Goal: Find specific page/section: Find specific page/section

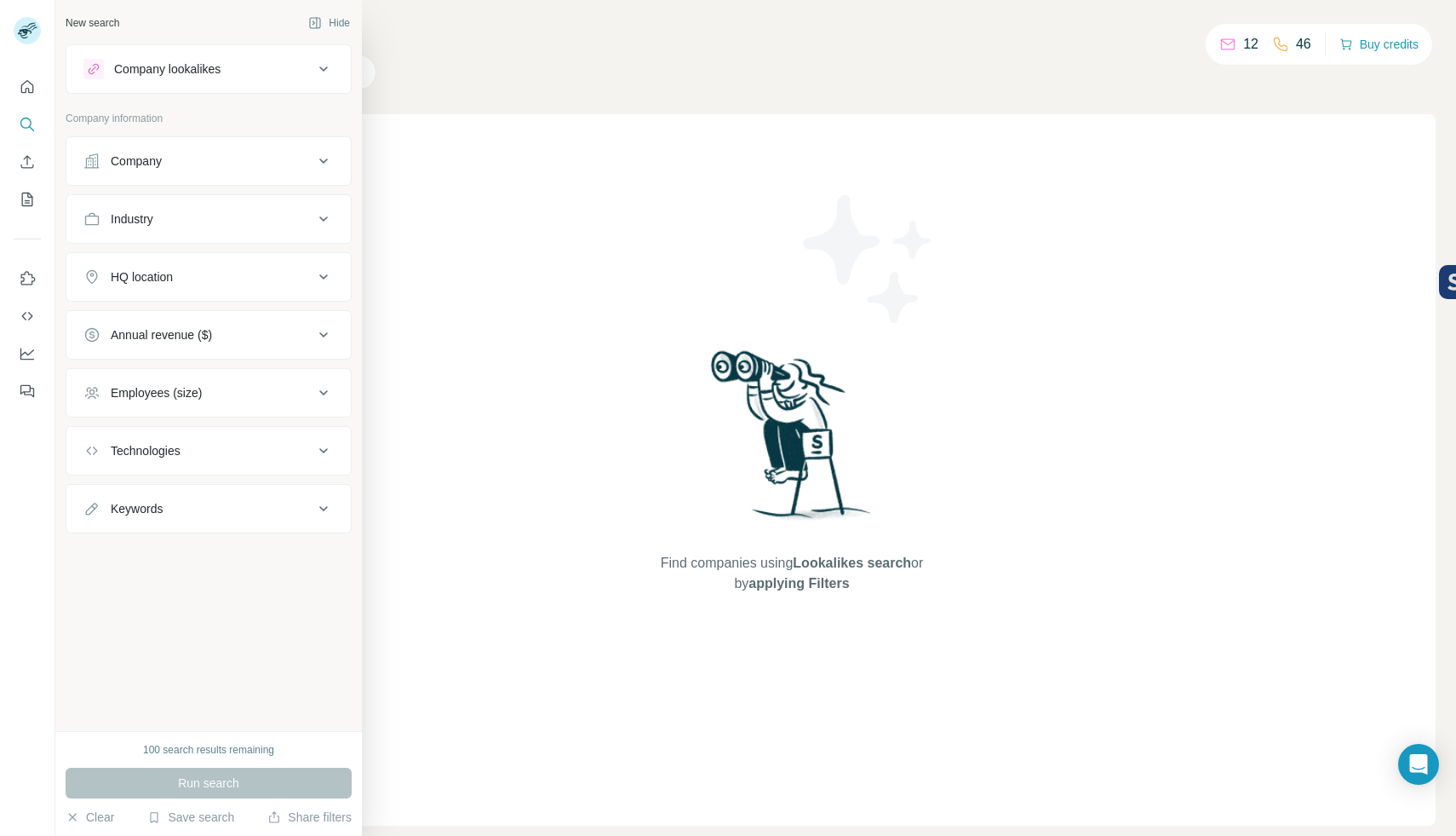
click at [117, 163] on div "Company" at bounding box center [136, 160] width 51 height 17
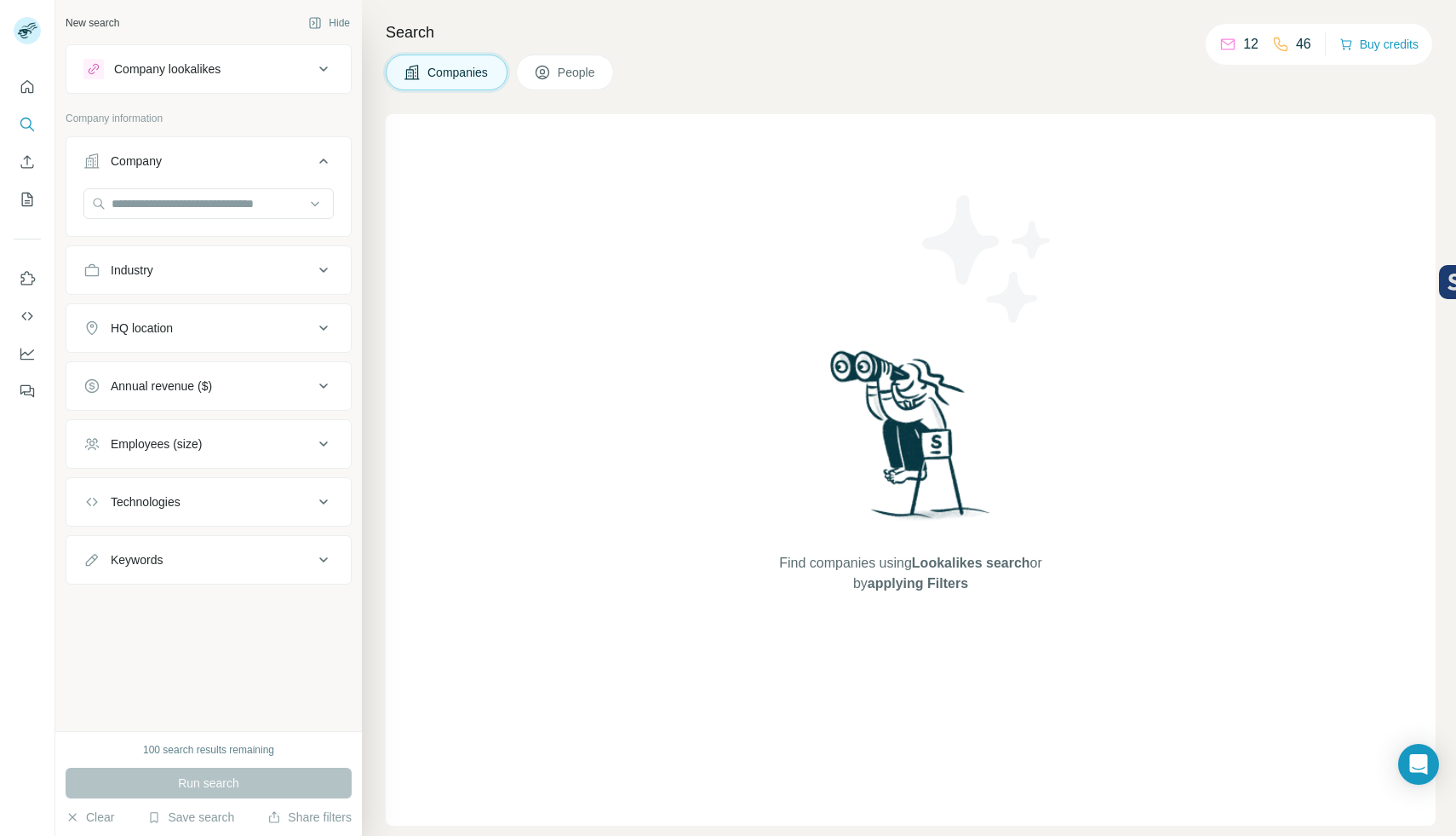
click at [310, 162] on div "Company" at bounding box center [199, 160] width 230 height 17
click at [310, 163] on div "Company" at bounding box center [199, 160] width 230 height 17
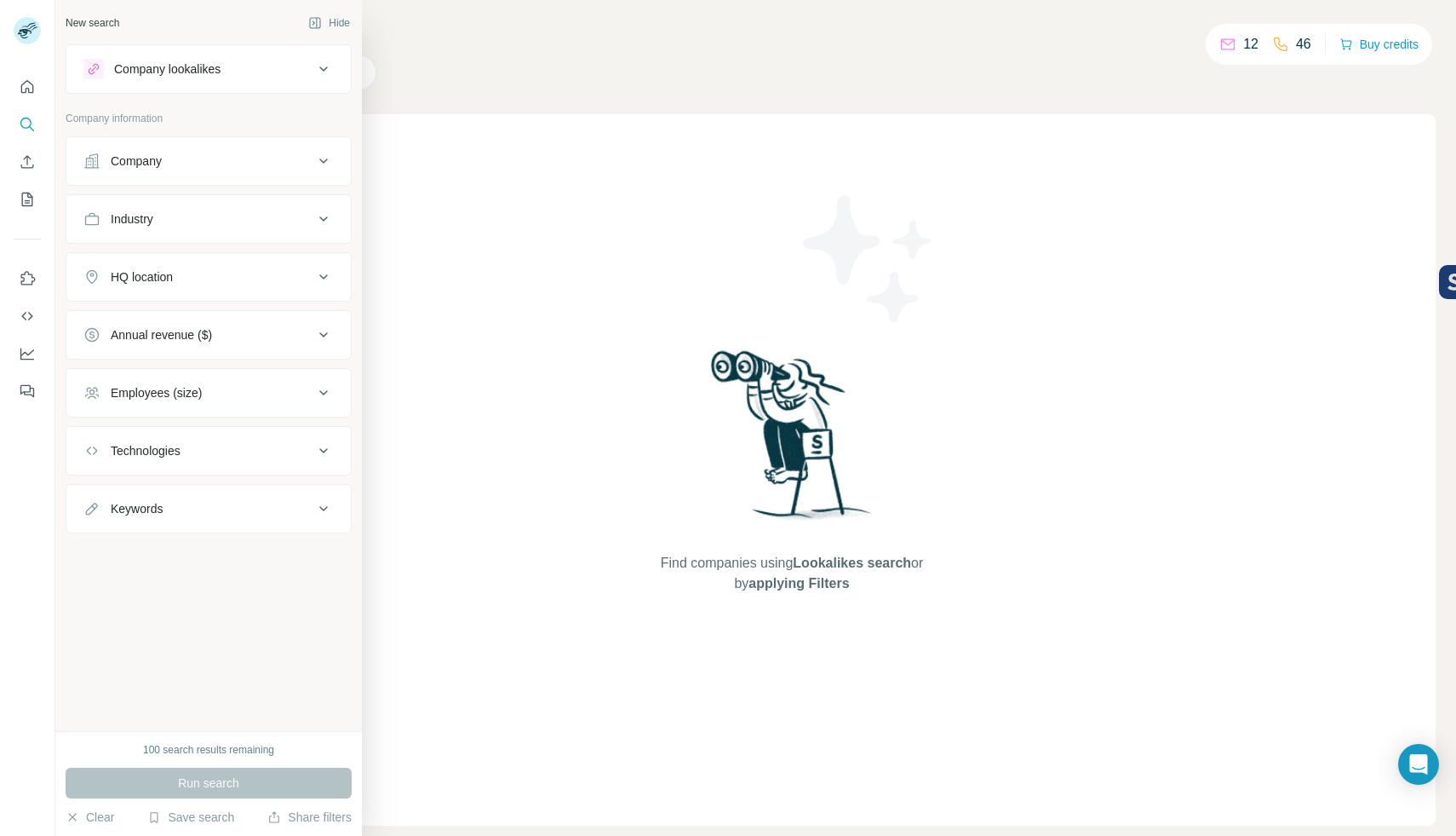
click at [148, 170] on button "Company" at bounding box center [209, 161] width 285 height 41
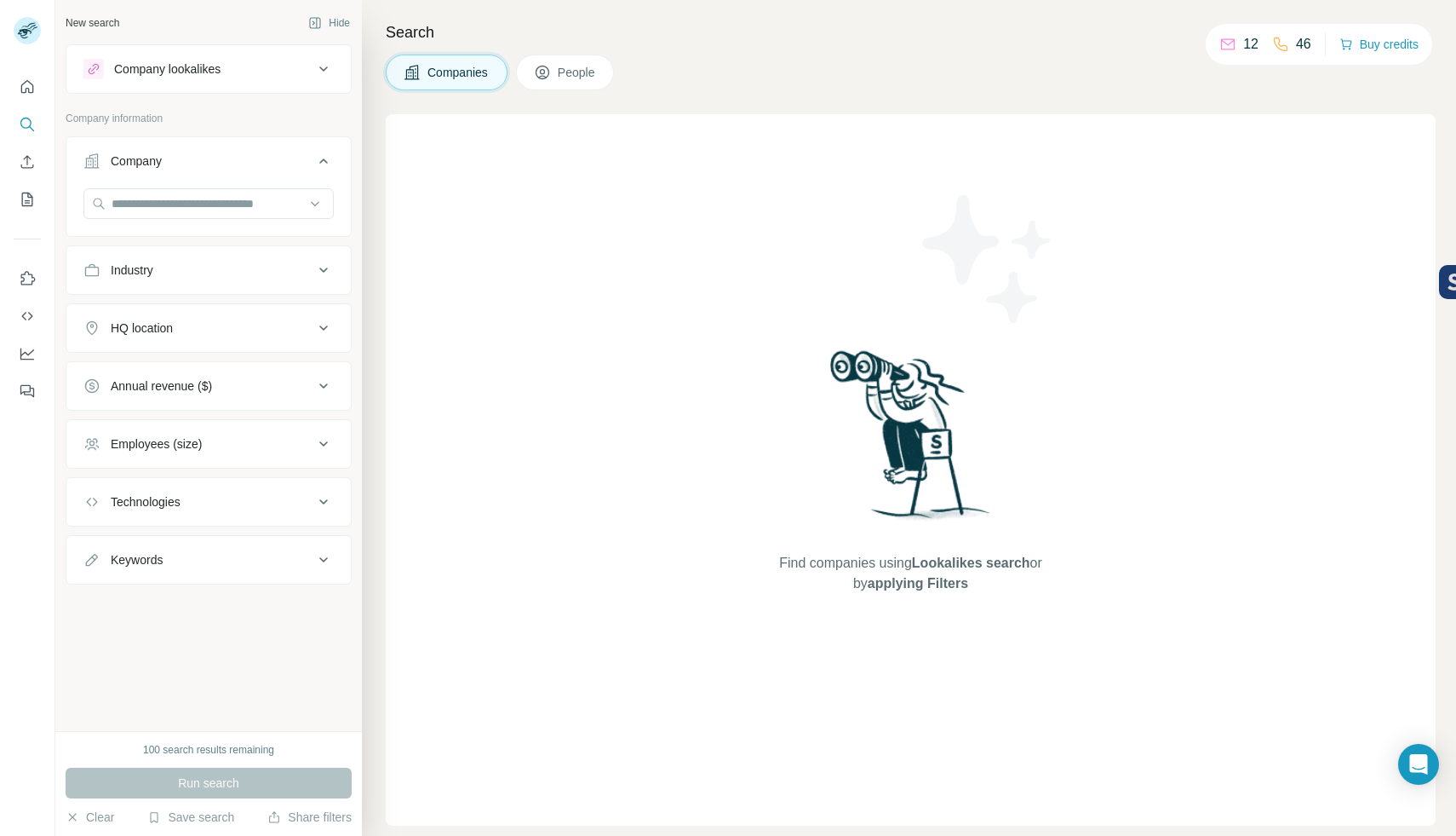
click at [324, 159] on icon at bounding box center [323, 161] width 9 height 5
click at [324, 159] on icon at bounding box center [323, 161] width 20 height 20
drag, startPoint x: 279, startPoint y: 749, endPoint x: 148, endPoint y: 738, distance: 131.5
click at [148, 738] on div "100 search results remaining Run search Clear Save search Share filters" at bounding box center [208, 783] width 307 height 105
click at [188, 691] on div "New search Hide Company lookalikes Company information Company Industry HQ loca…" at bounding box center [208, 366] width 307 height 731
